Goal: Find specific page/section: Locate a particular part of the current website

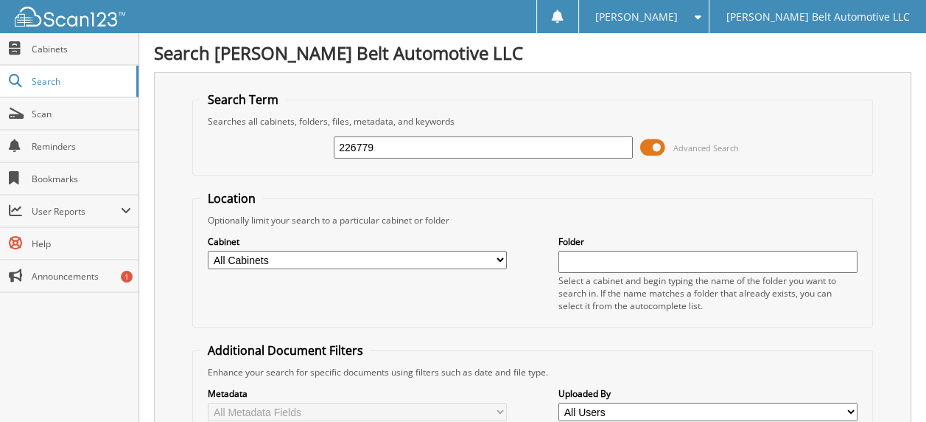
type input "226779"
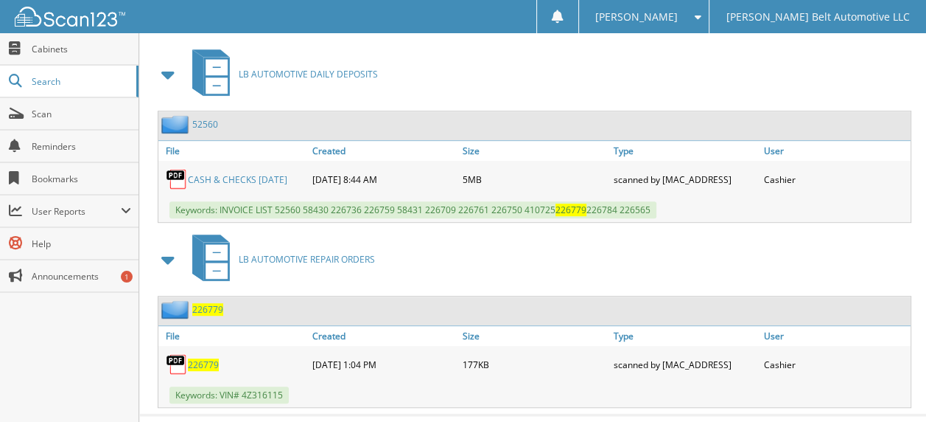
scroll to position [590, 0]
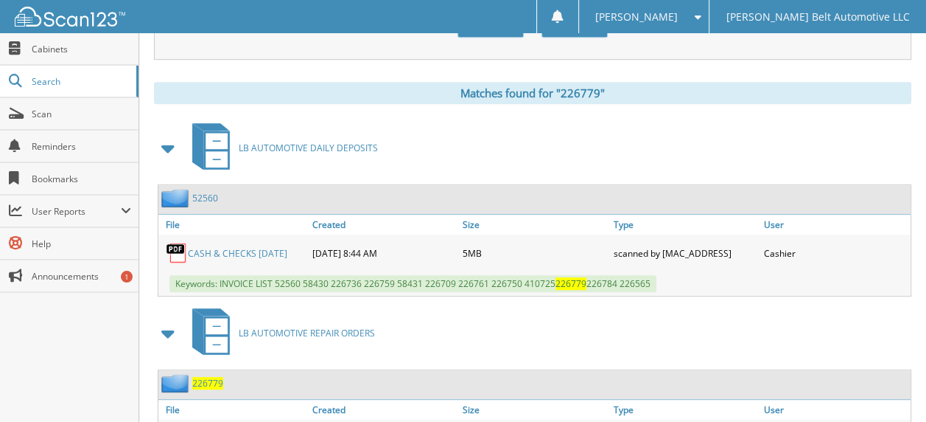
click at [257, 247] on link "CASH & CHECKS 09.09.25" at bounding box center [237, 253] width 99 height 13
